Goal: Task Accomplishment & Management: Manage account settings

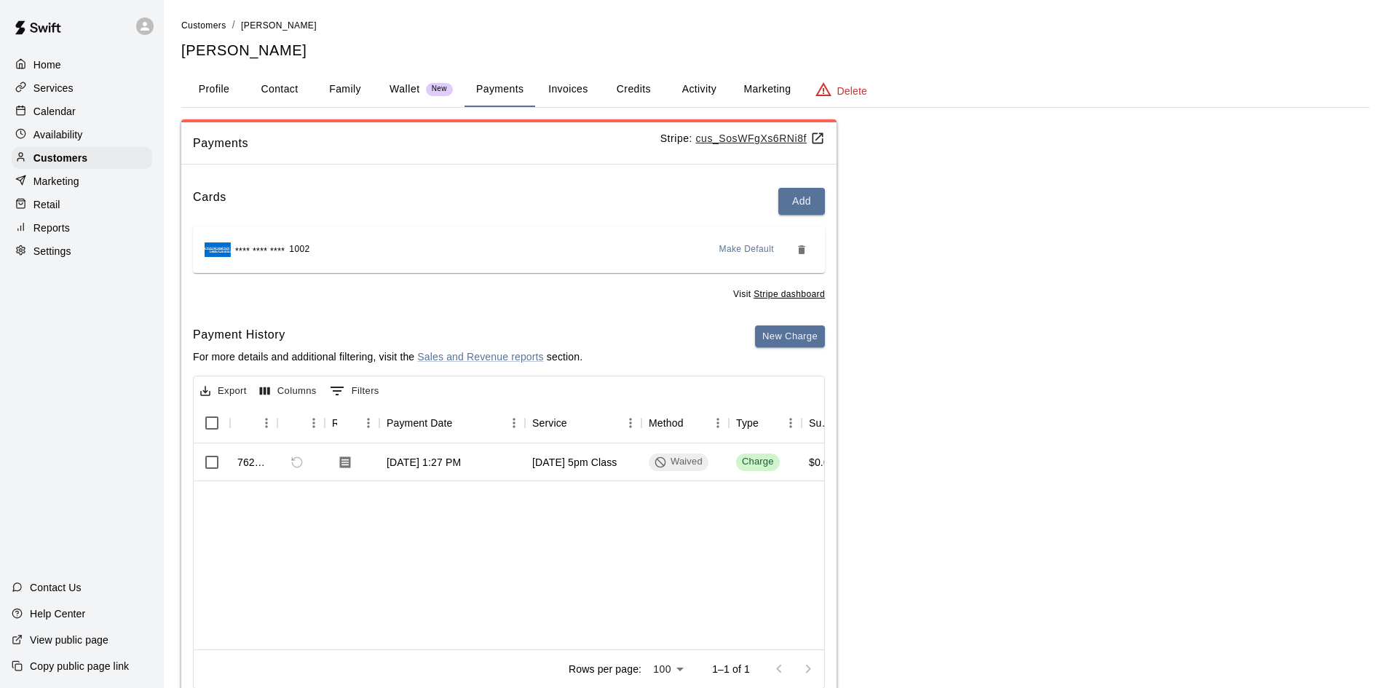
click at [46, 111] on p "Calendar" at bounding box center [54, 111] width 42 height 15
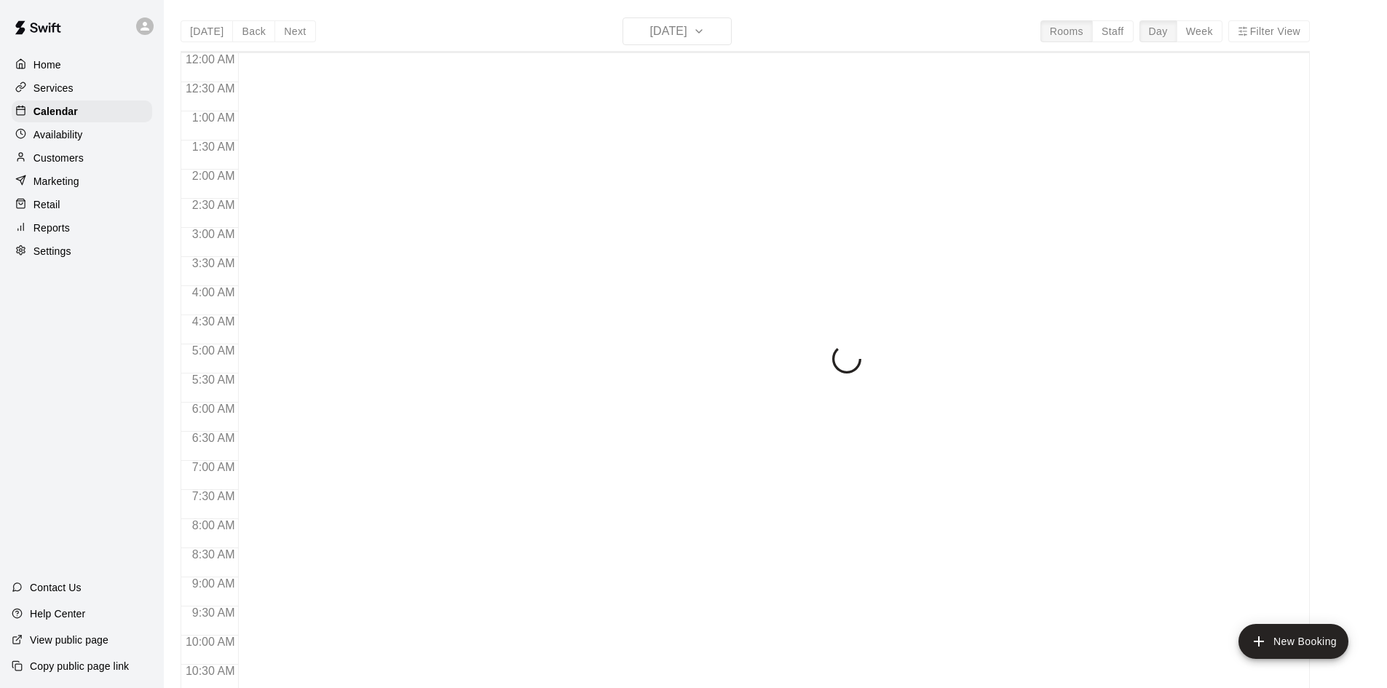
scroll to position [746, 0]
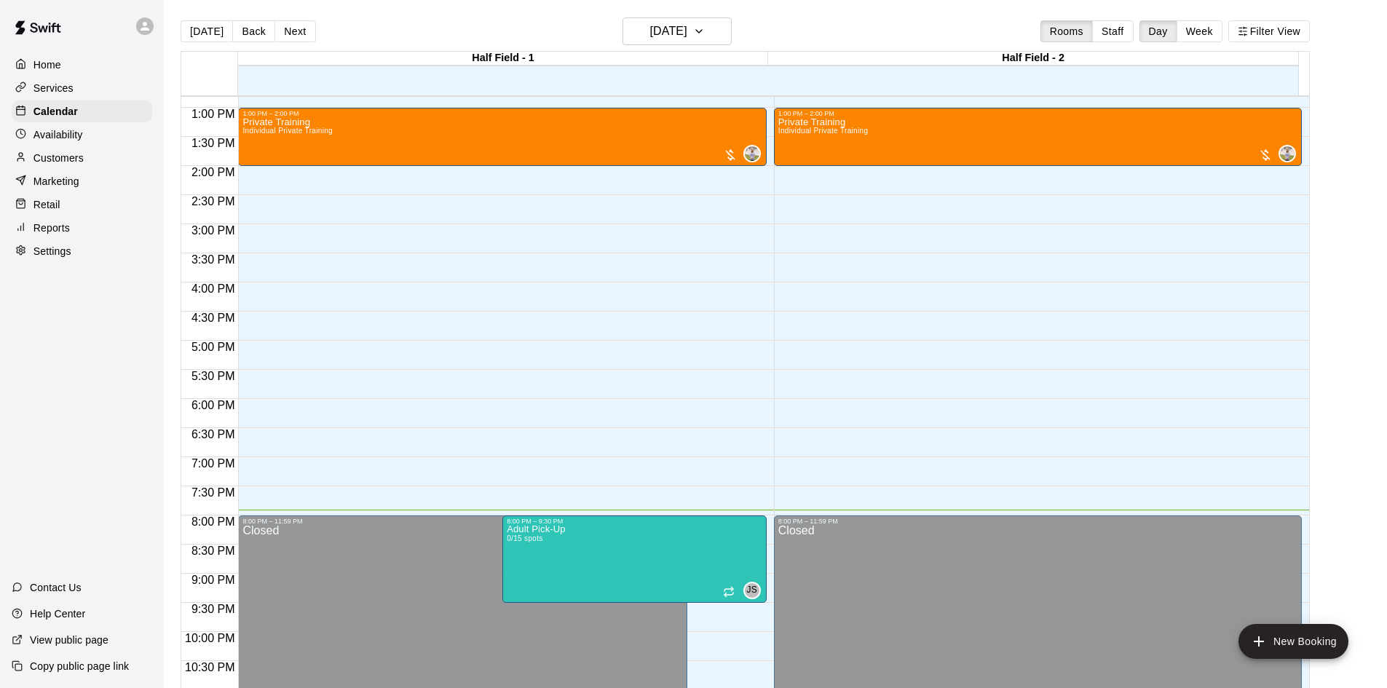
click at [1205, 24] on button "Week" at bounding box center [1199, 31] width 46 height 22
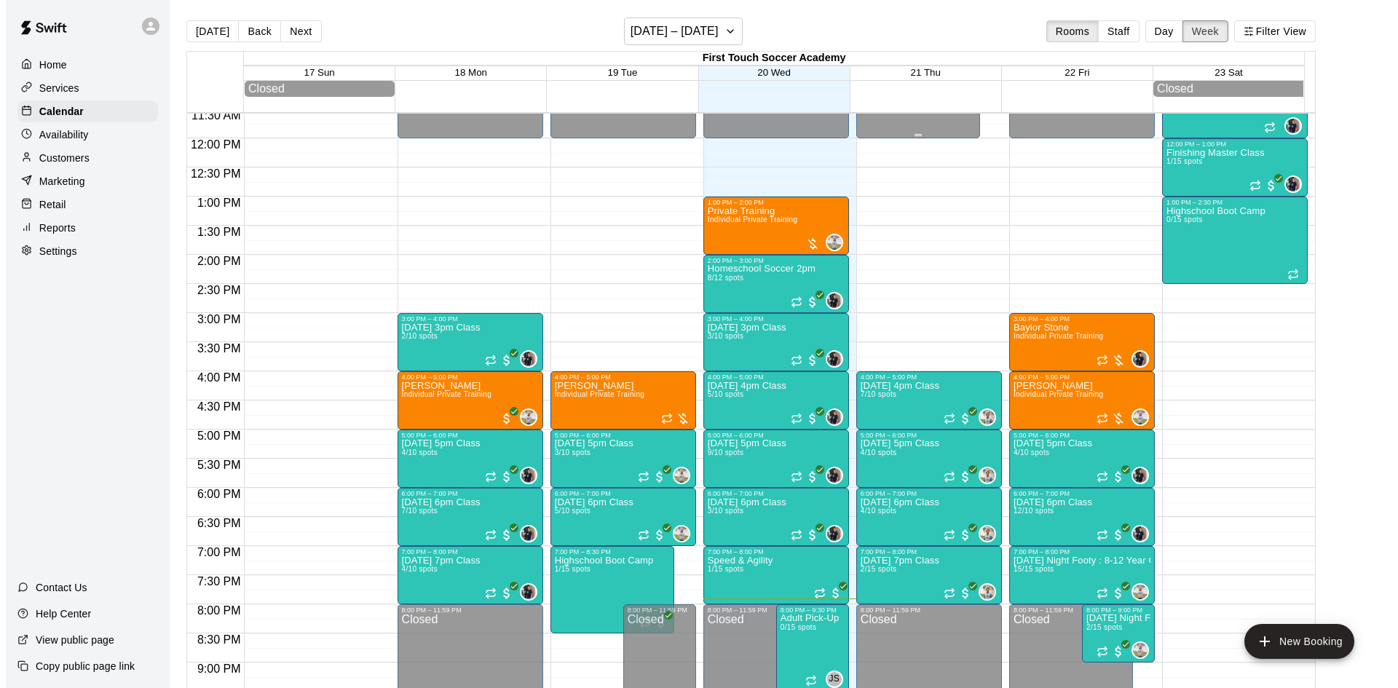
scroll to position [443, 0]
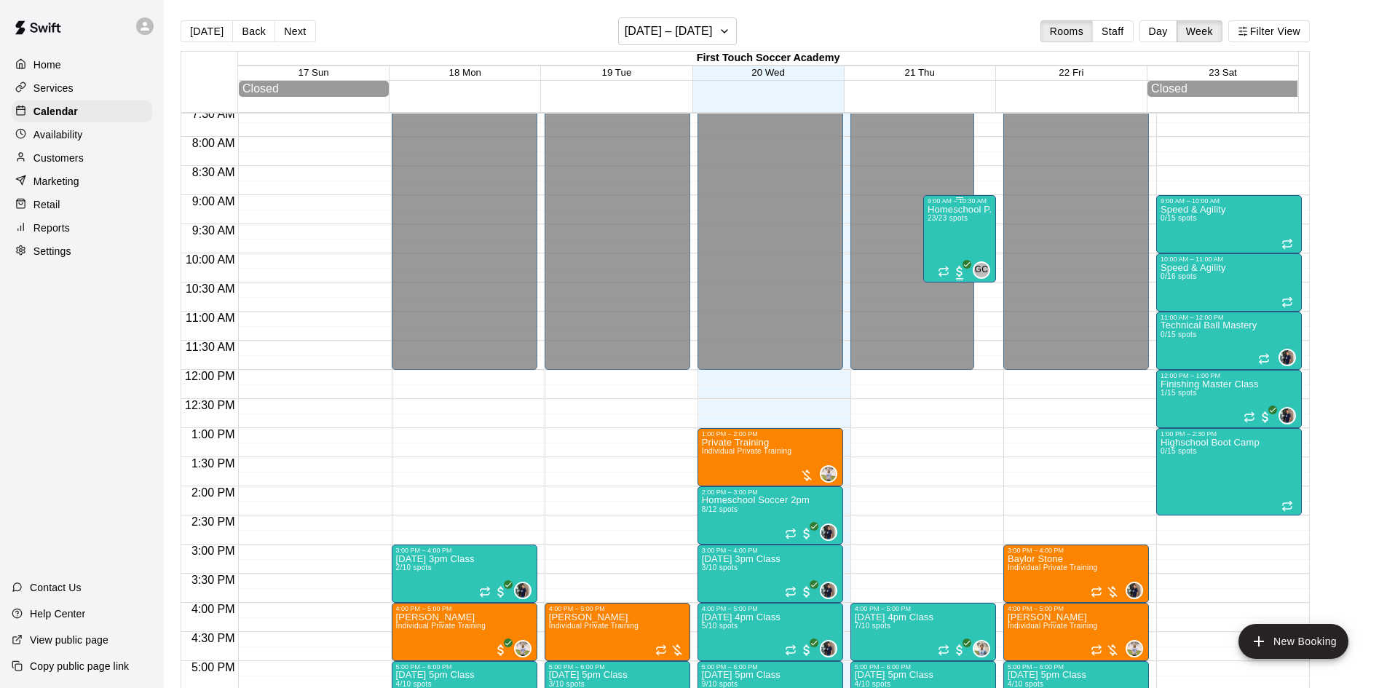
click at [947, 210] on p "Homeschool P.E" at bounding box center [960, 210] width 64 height 0
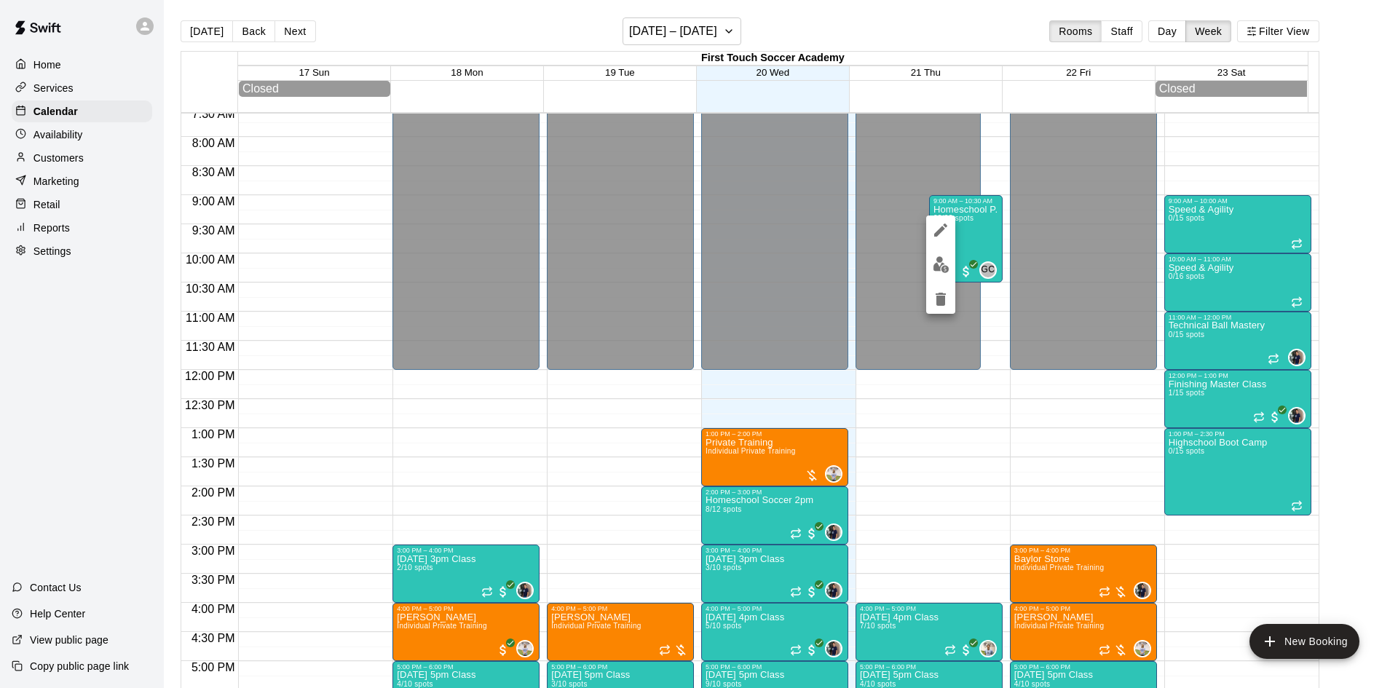
click at [935, 264] on img "edit" at bounding box center [941, 264] width 17 height 17
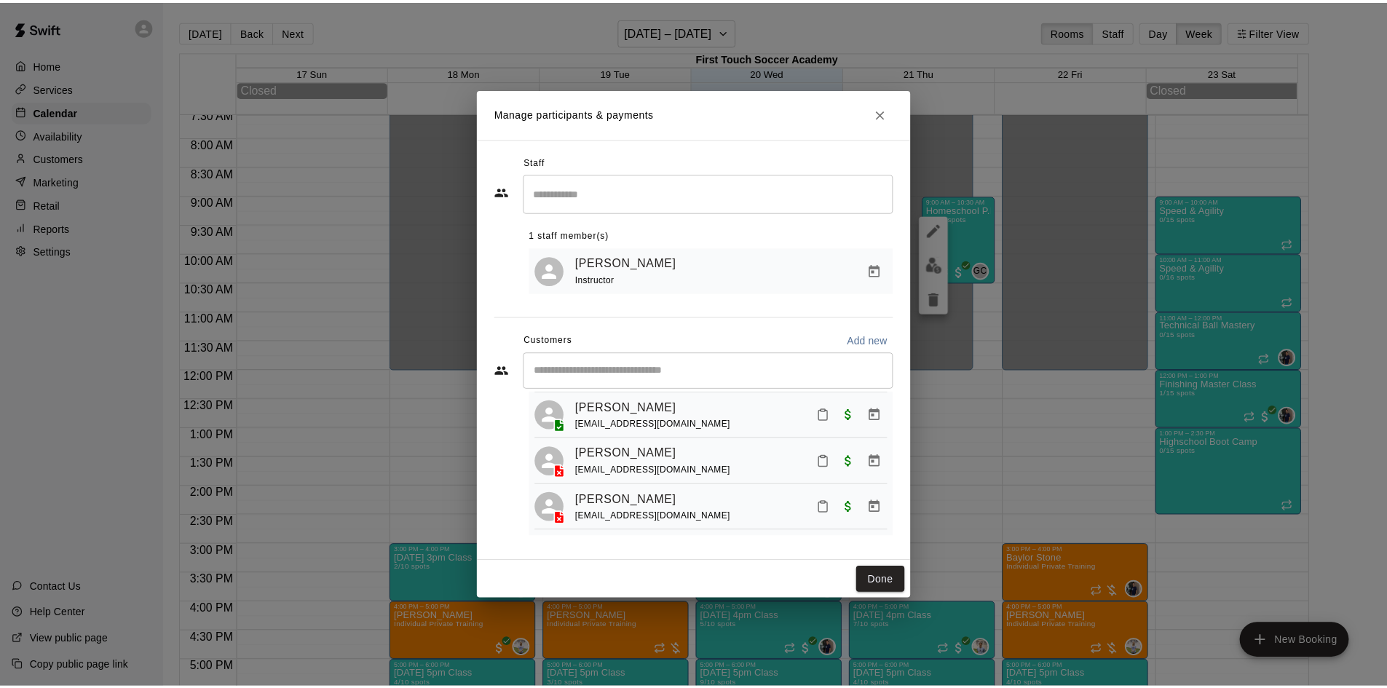
scroll to position [1009, 0]
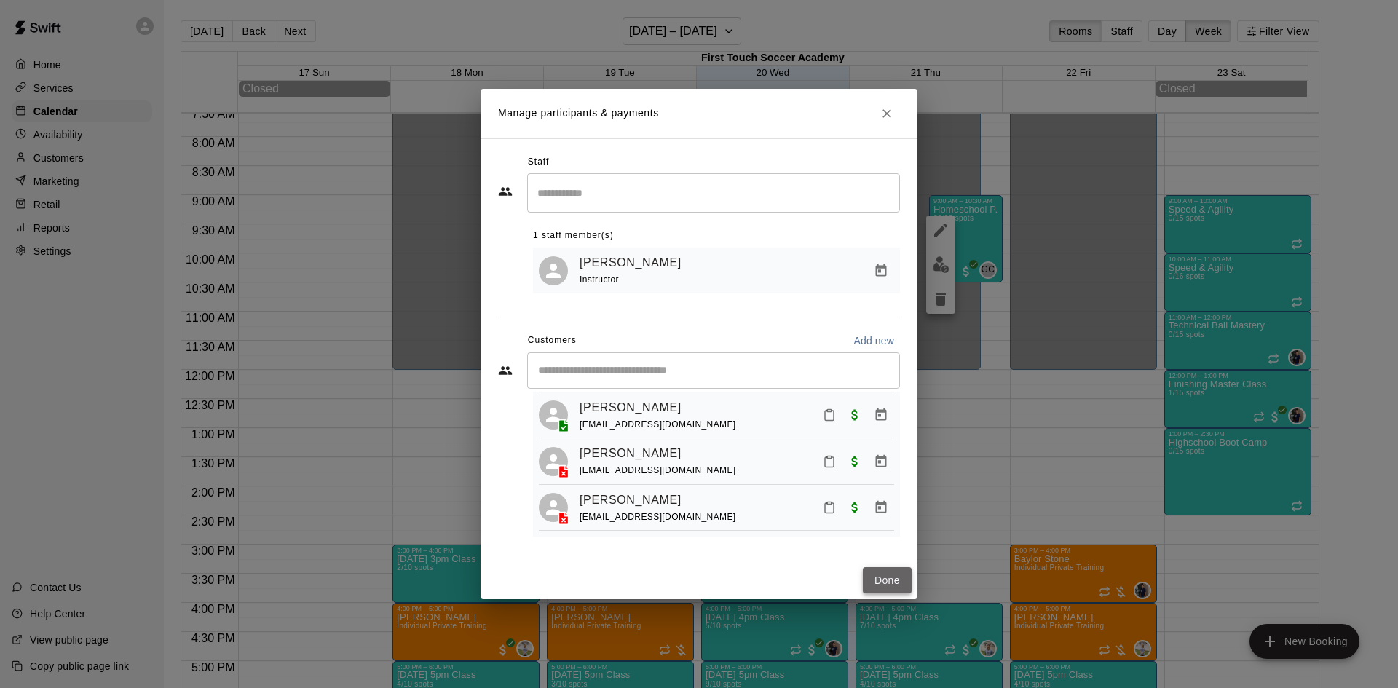
click at [901, 586] on button "Done" at bounding box center [887, 580] width 49 height 27
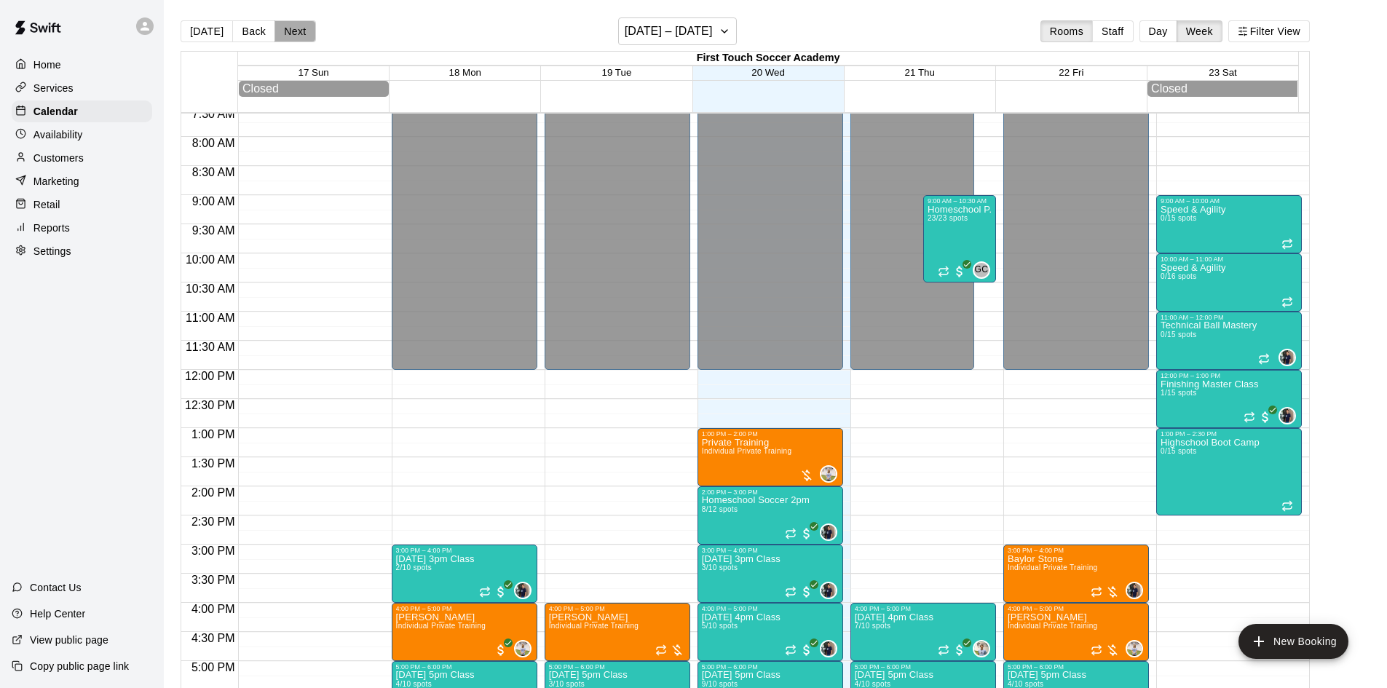
click at [285, 33] on button "Next" at bounding box center [294, 31] width 41 height 22
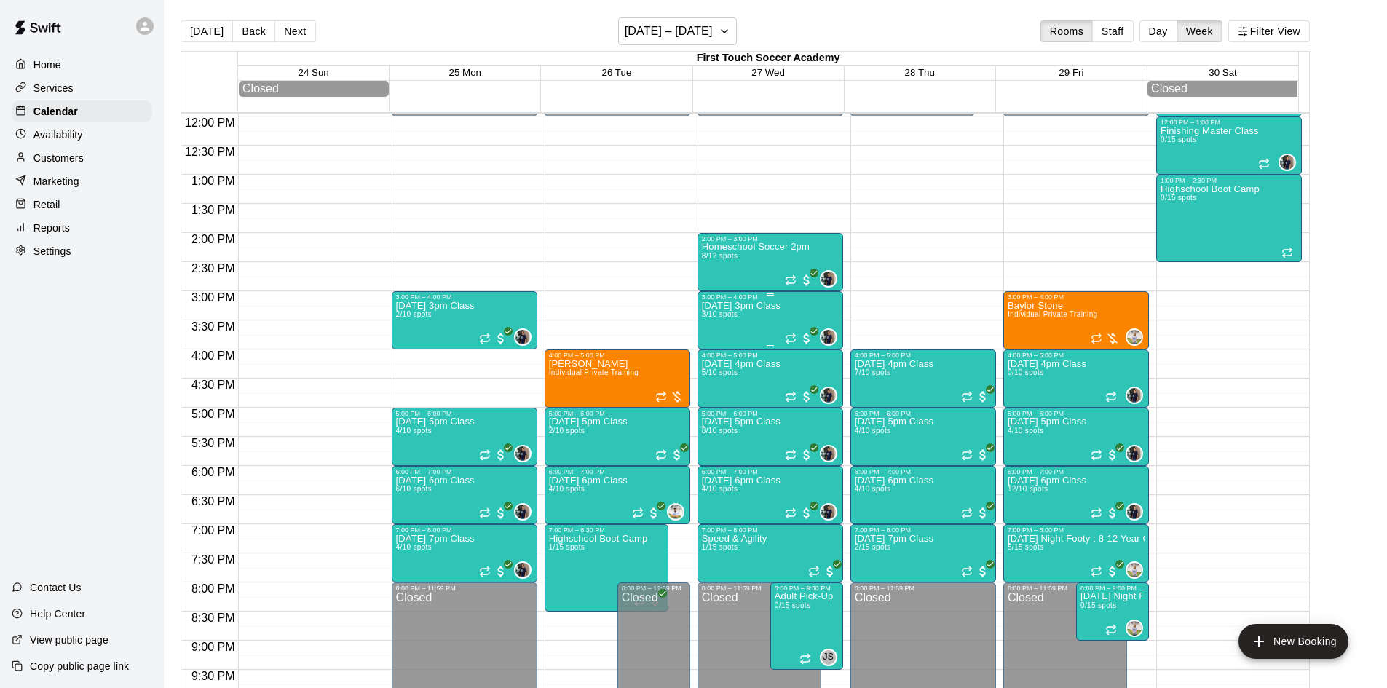
scroll to position [661, 0]
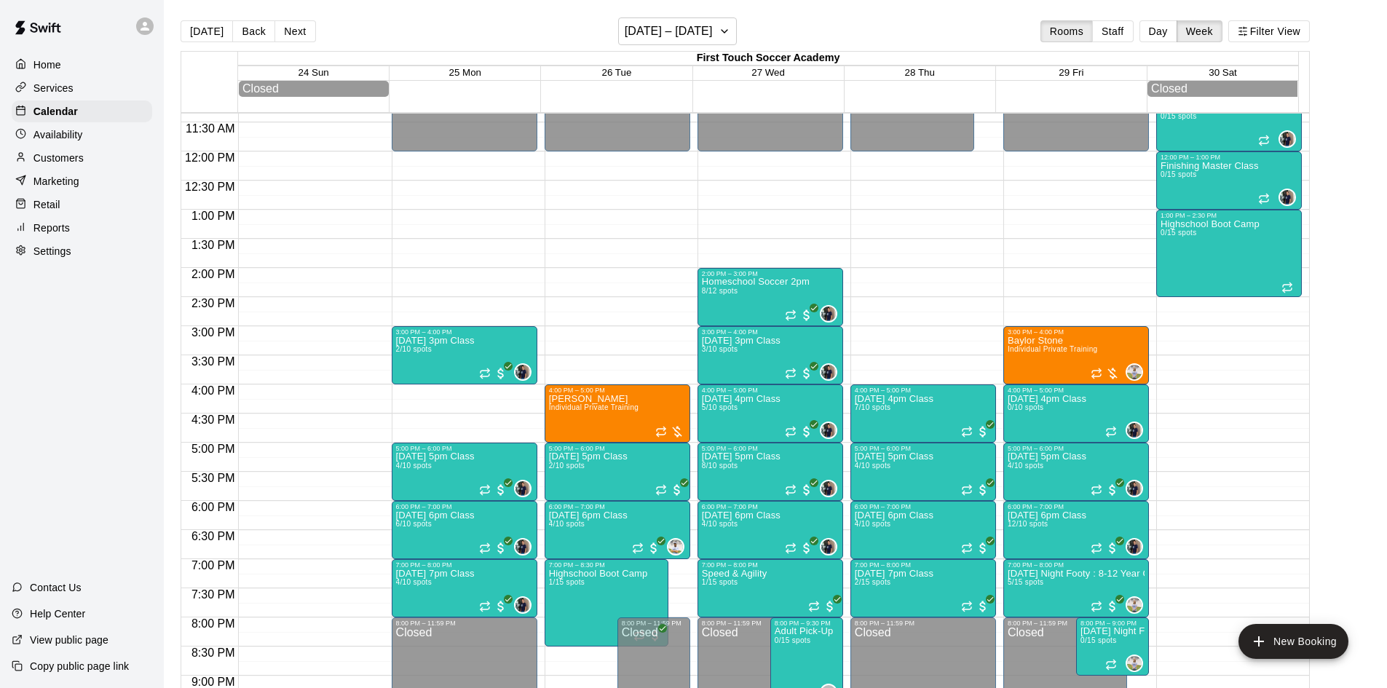
click at [55, 94] on p "Services" at bounding box center [53, 88] width 40 height 15
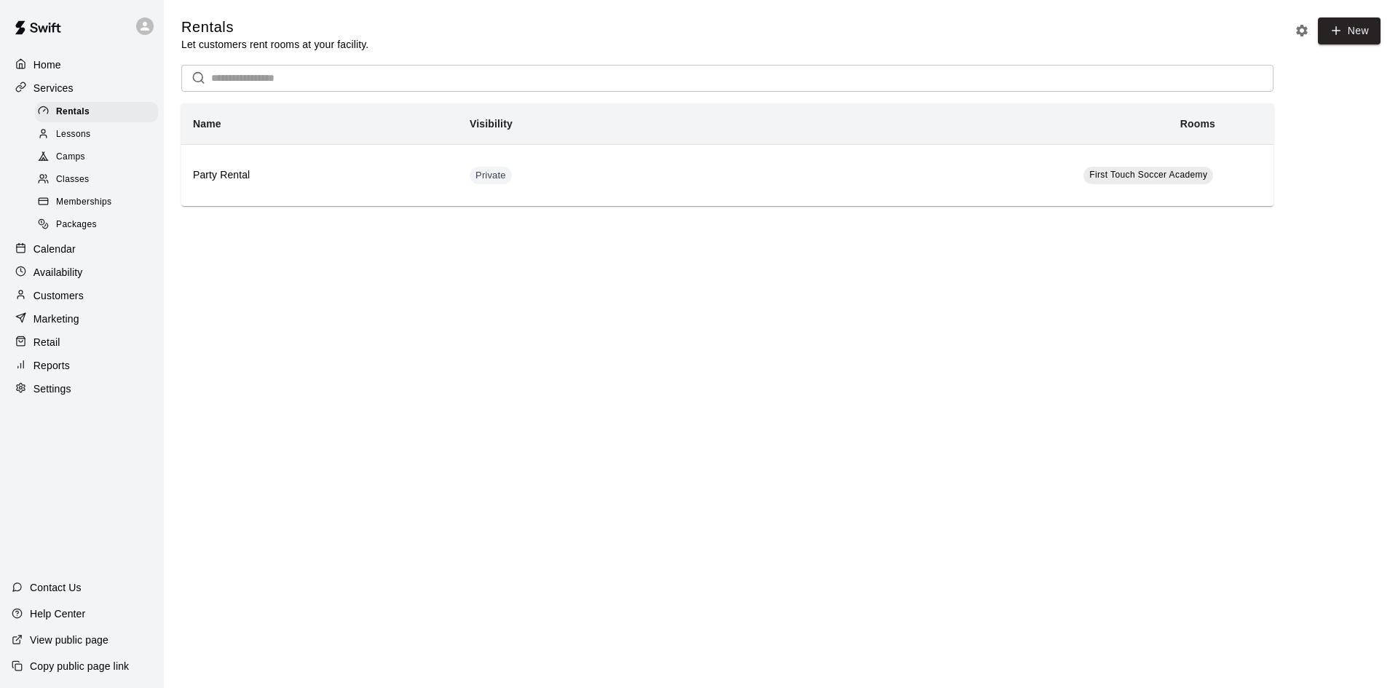
click at [97, 189] on div "Classes" at bounding box center [96, 180] width 123 height 20
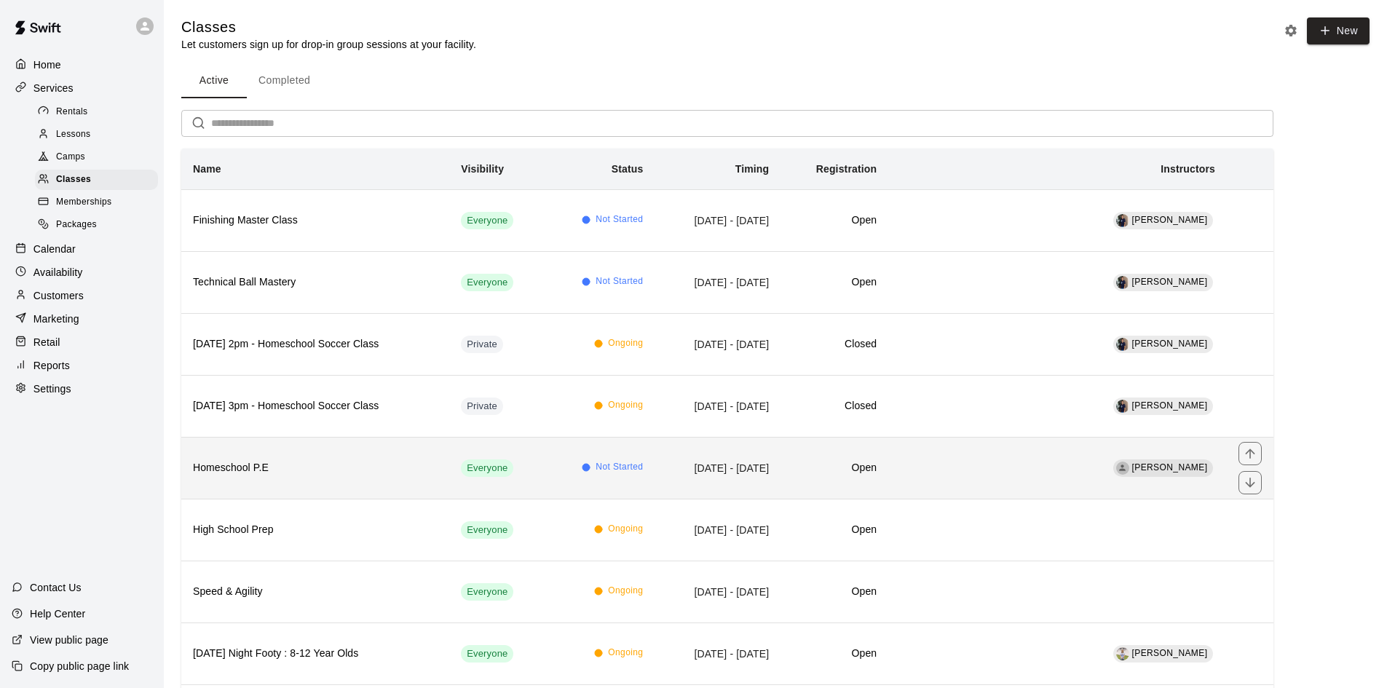
click at [335, 452] on th "Homeschool P.E" at bounding box center [315, 468] width 268 height 62
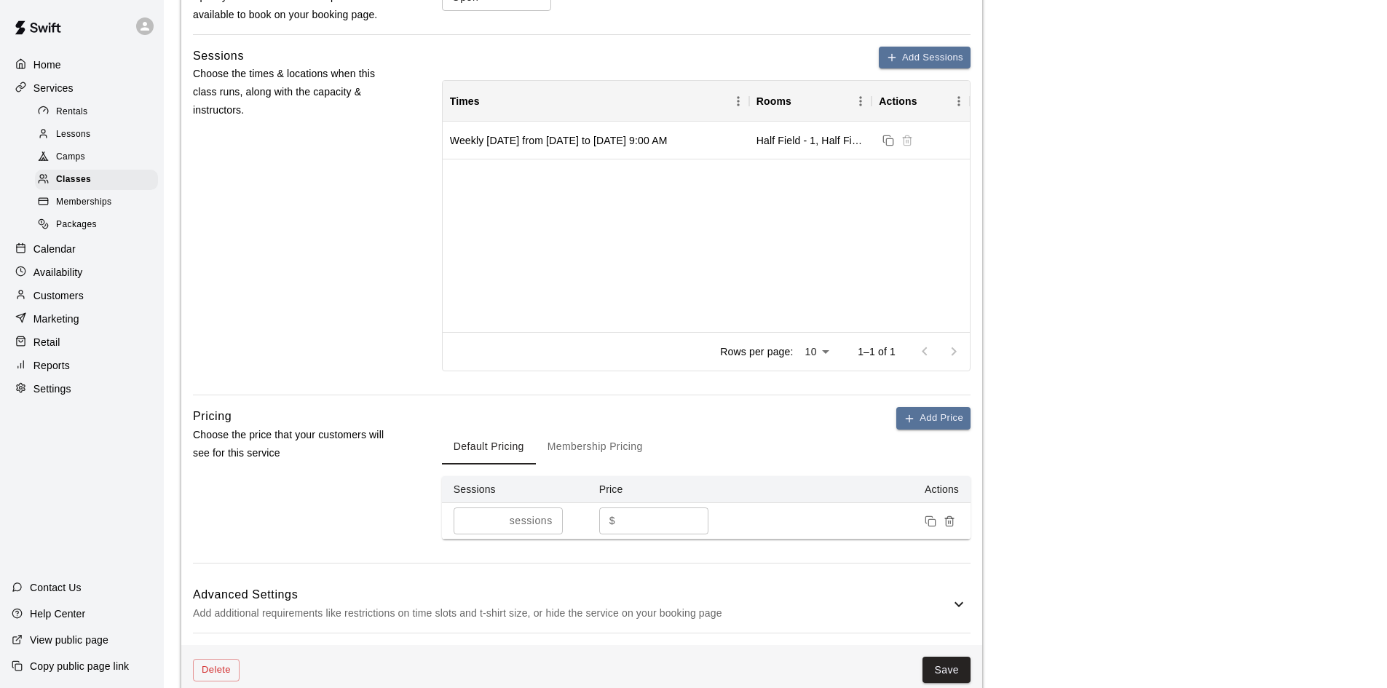
scroll to position [946, 0]
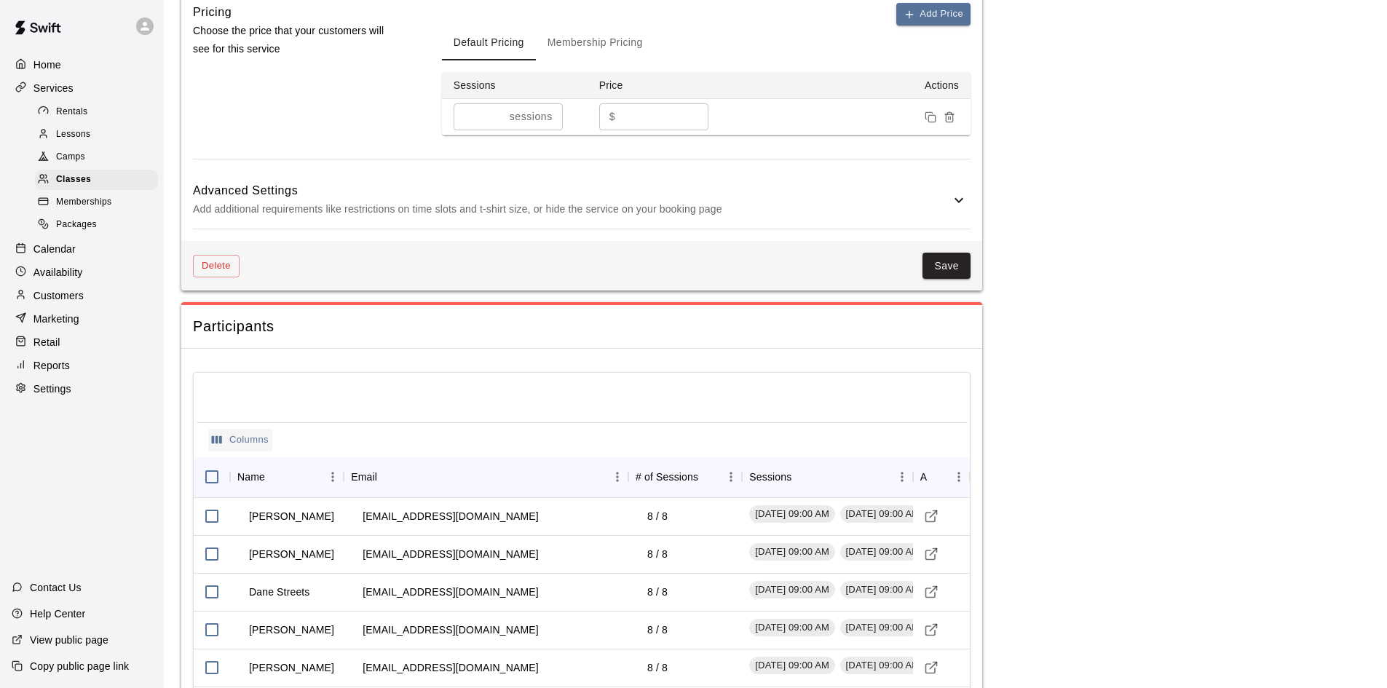
click at [251, 442] on button "Columns" at bounding box center [240, 440] width 64 height 23
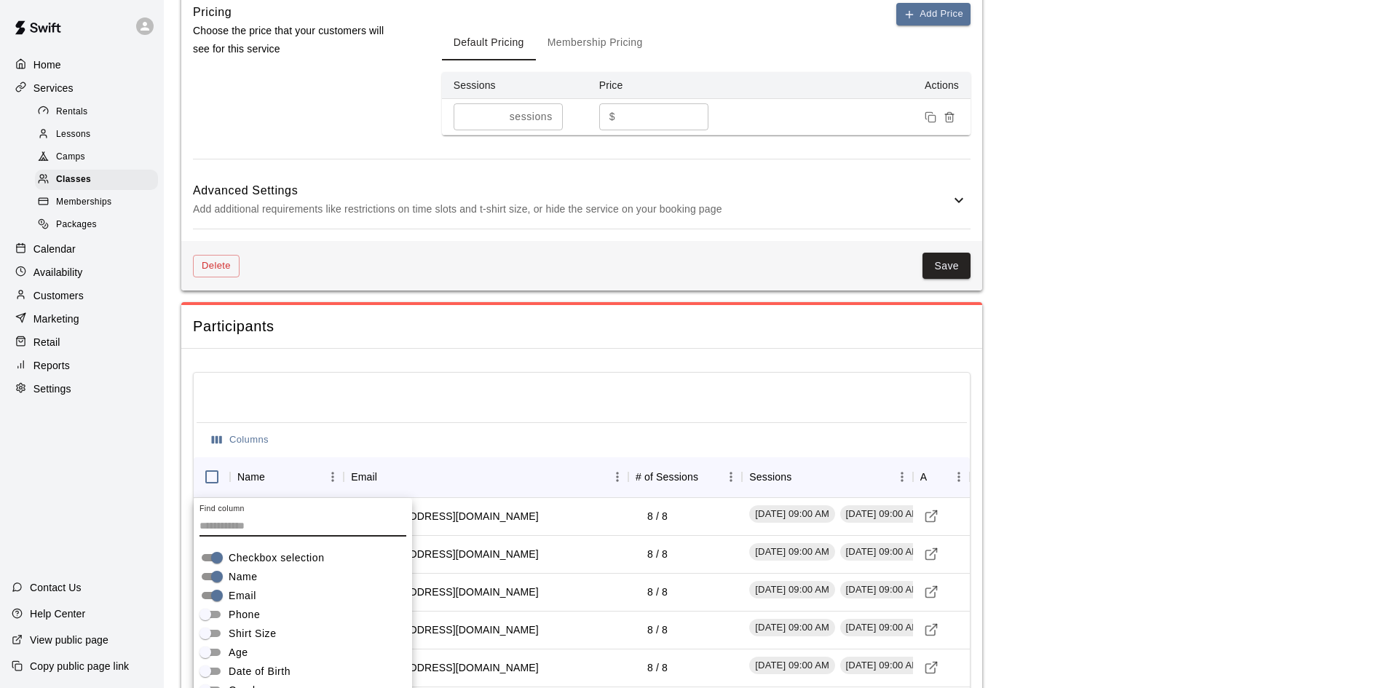
scroll to position [1084, 0]
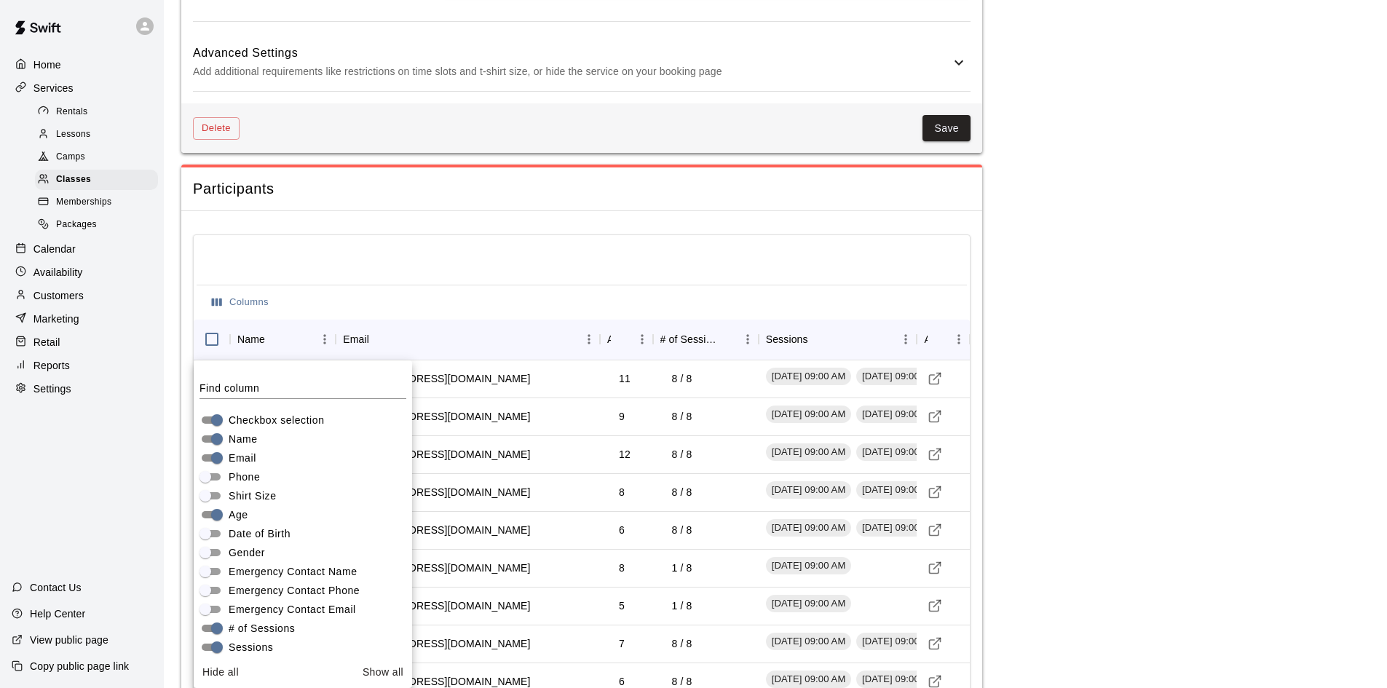
click at [1127, 304] on main "**********" at bounding box center [775, 116] width 1188 height 2366
